Goal: Transaction & Acquisition: Purchase product/service

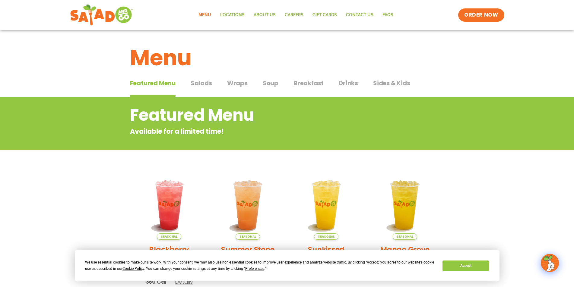
click at [245, 81] on span "Wraps" at bounding box center [237, 83] width 21 height 9
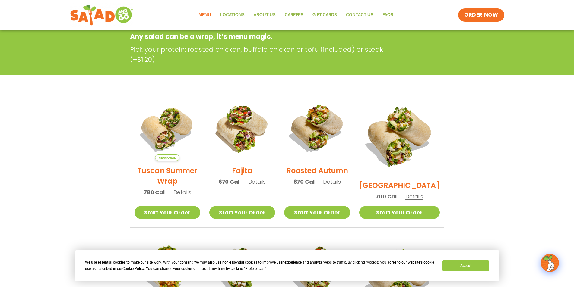
scroll to position [100, 0]
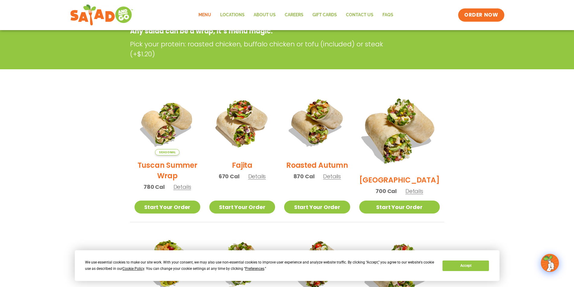
click at [406, 124] on img at bounding box center [399, 130] width 94 height 94
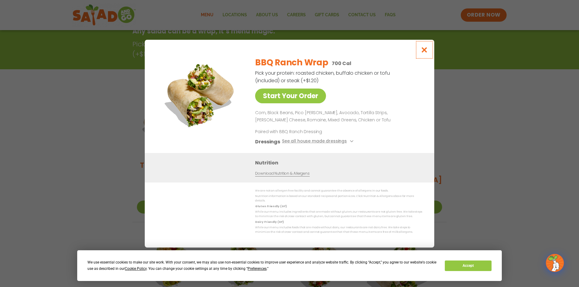
click at [427, 50] on icon "Close modal" at bounding box center [425, 50] width 8 height 6
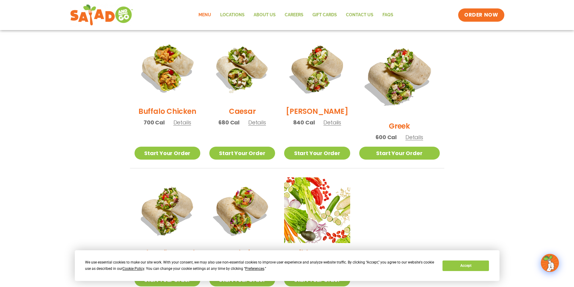
scroll to position [302, 0]
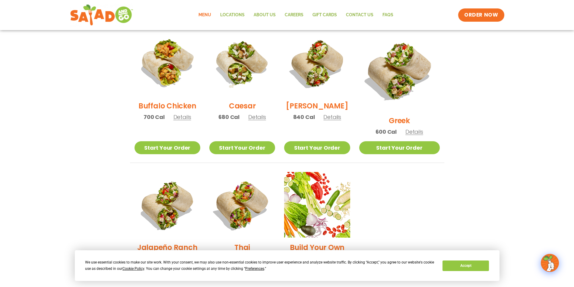
click at [493, 188] on section "Wraps Any salad can be a wrap, it’s menu magic. Pick your protein: roasted chic…" at bounding box center [287, 42] width 574 height 495
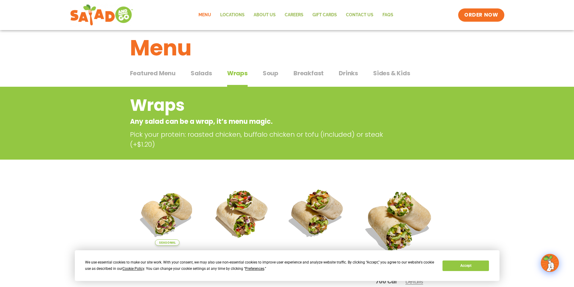
scroll to position [0, 0]
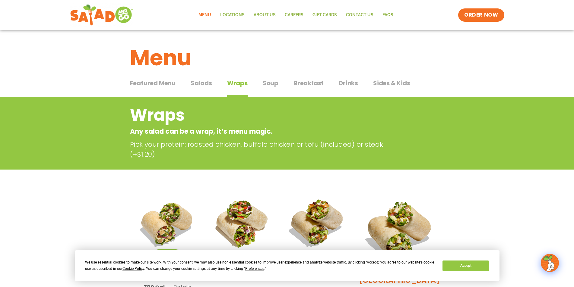
click at [149, 84] on span "Featured Menu" at bounding box center [153, 83] width 46 height 9
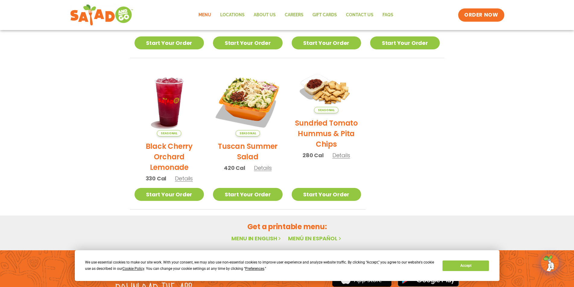
scroll to position [100, 0]
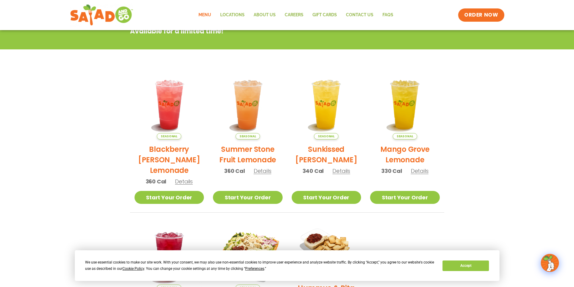
click at [508, 150] on section "Featured Menu Available for a limited time! Seasonal Blackberry [PERSON_NAME] L…" at bounding box center [287, 180] width 574 height 368
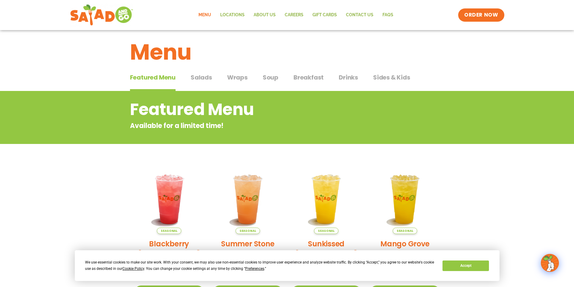
scroll to position [0, 0]
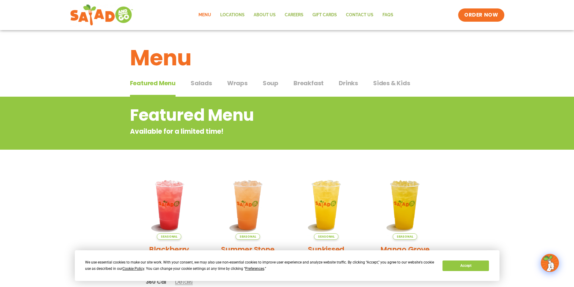
click at [386, 84] on span "Sides & Kids" at bounding box center [391, 83] width 37 height 9
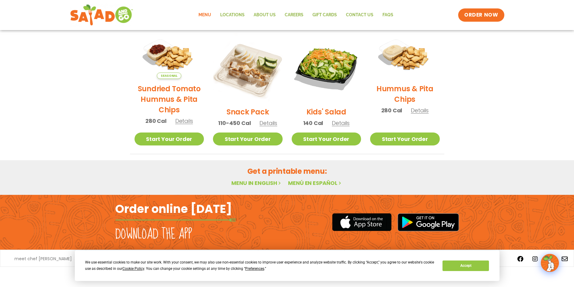
scroll to position [47, 0]
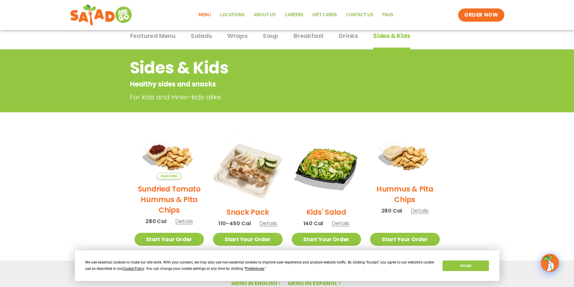
click at [200, 38] on span "Salads" at bounding box center [201, 35] width 21 height 9
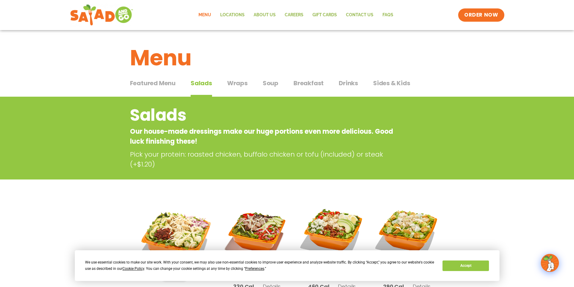
click at [241, 82] on span "Wraps" at bounding box center [237, 83] width 21 height 9
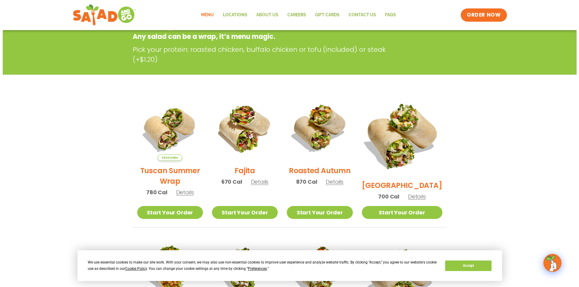
scroll to position [100, 0]
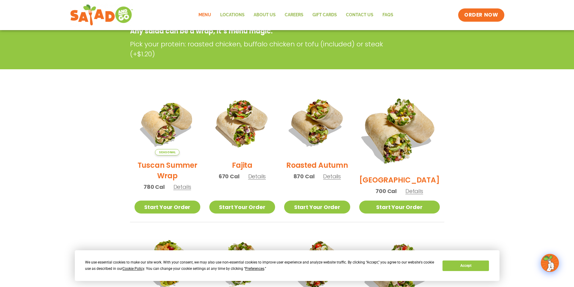
click at [413, 122] on img at bounding box center [399, 130] width 94 height 94
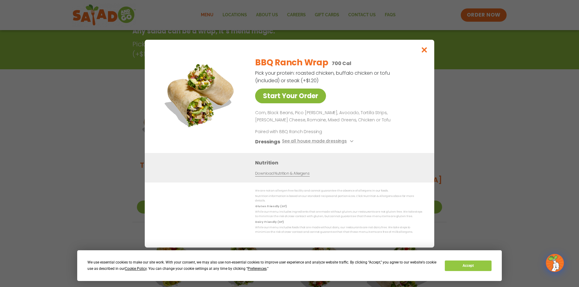
click at [301, 99] on link "Start Your Order" at bounding box center [290, 96] width 71 height 15
